Goal: Check status: Check status

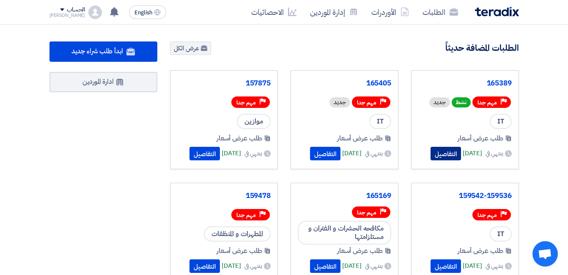
click at [434, 150] on button "التفاصيل" at bounding box center [445, 154] width 30 height 14
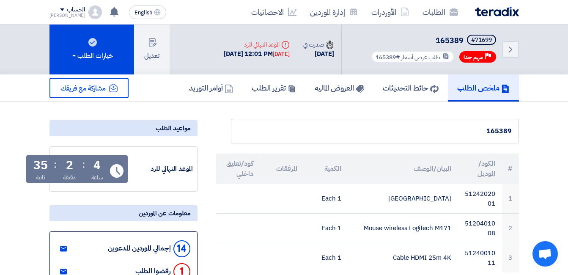
click at [491, 17] on div "الطلبات الأوردرات إدارة الموردين الاحصائيات" at bounding box center [378, 12] width 282 height 20
click at [493, 11] on img at bounding box center [497, 12] width 44 height 10
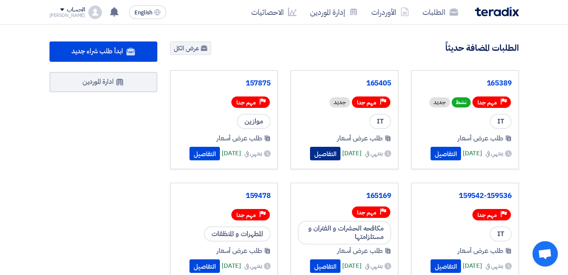
click at [317, 153] on button "التفاصيل" at bounding box center [325, 154] width 30 height 14
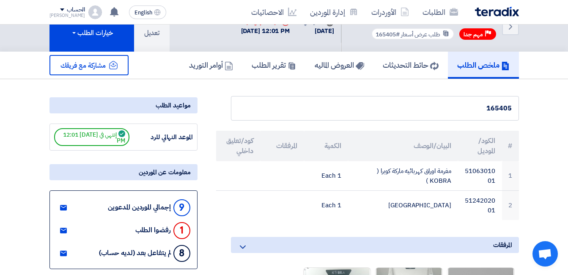
scroll to position [42, 0]
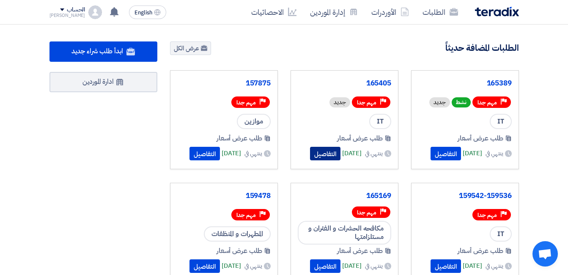
click at [313, 151] on button "التفاصيل" at bounding box center [325, 154] width 30 height 14
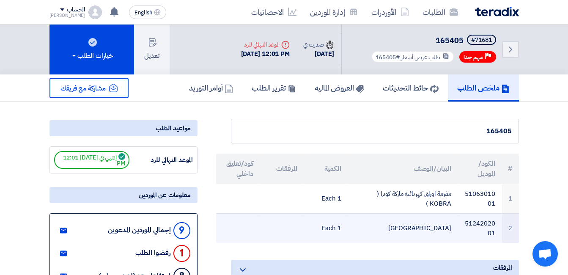
drag, startPoint x: 415, startPoint y: 230, endPoint x: 456, endPoint y: 227, distance: 40.6
click at [456, 227] on td "[GEOGRAPHIC_DATA]" at bounding box center [403, 229] width 110 height 30
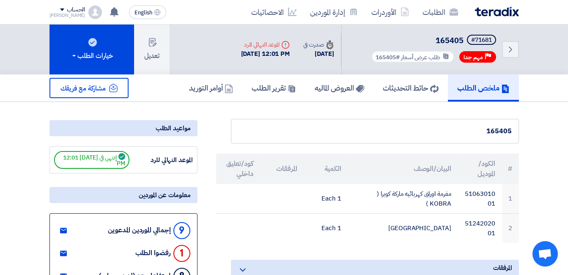
copy td "[GEOGRAPHIC_DATA]"
click at [491, 12] on img at bounding box center [497, 12] width 44 height 10
